Goal: Book appointment/travel/reservation

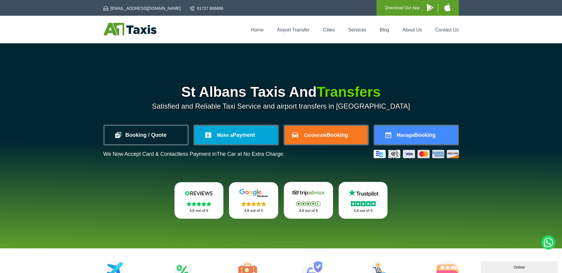
click at [161, 134] on link "Booking / Quote" at bounding box center [146, 135] width 83 height 18
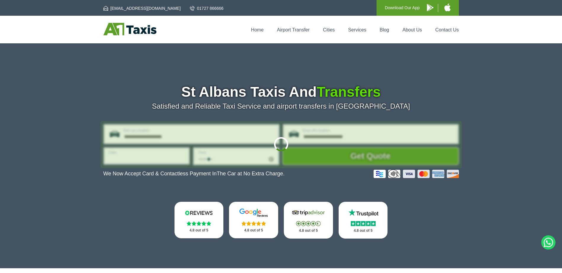
type input "**********"
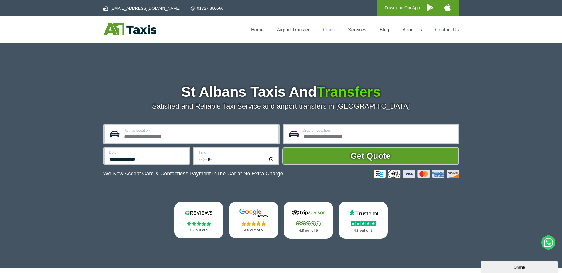
click at [329, 29] on link "Cities" at bounding box center [329, 29] width 12 height 5
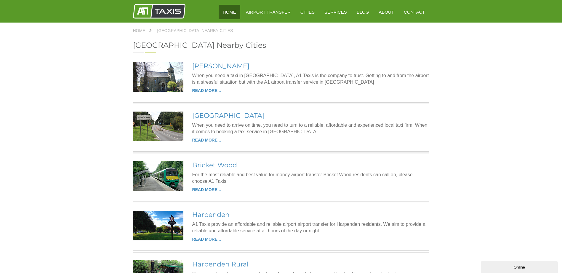
click at [240, 10] on link "HOME" at bounding box center [230, 12] width 22 height 15
